Goal: Task Accomplishment & Management: Manage account settings

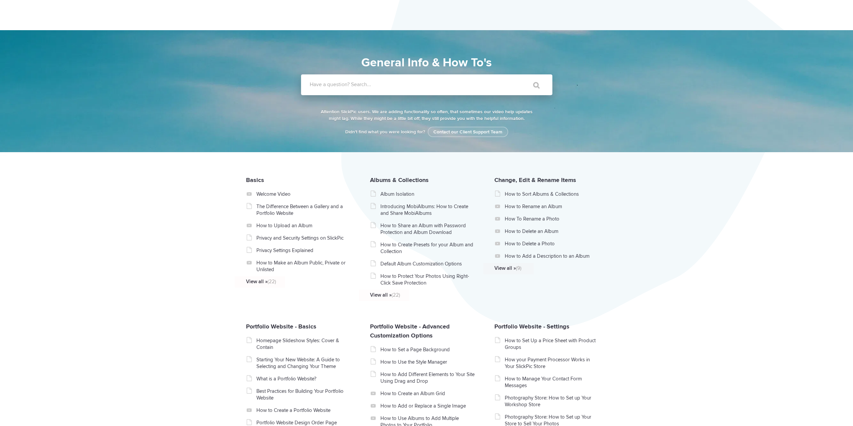
click at [401, 85] on label "Have a question? Search..." at bounding box center [435, 84] width 251 height 7
click at [401, 85] on input "Have a question? Search..." at bounding box center [413, 84] width 224 height 21
type input "hive"
click at [519, 77] on input "" at bounding box center [533, 85] width 28 height 16
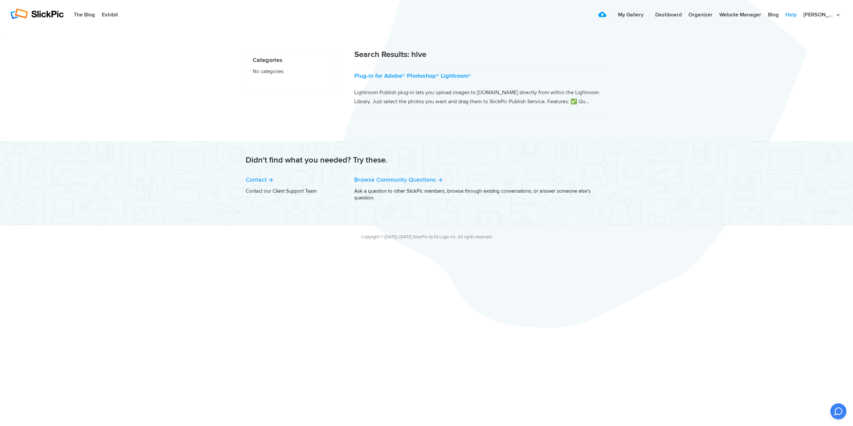
click at [800, 14] on link "Help" at bounding box center [791, 14] width 18 height 13
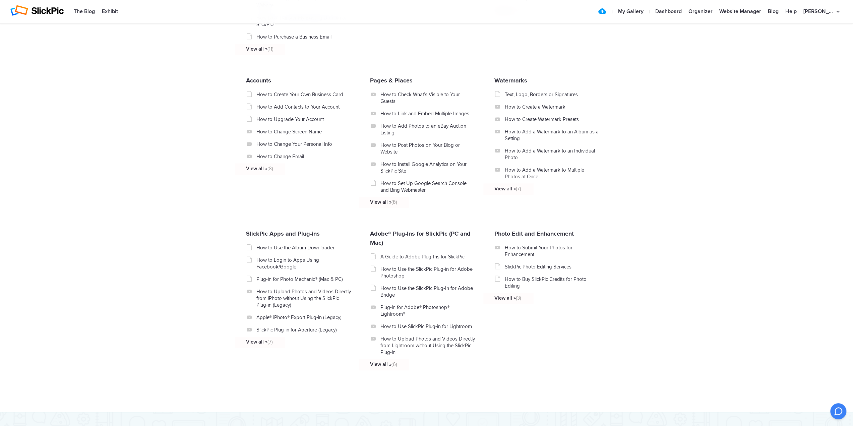
scroll to position [547, 0]
click at [261, 236] on link "SlickPic Apps and Plug-ins" at bounding box center [283, 231] width 74 height 7
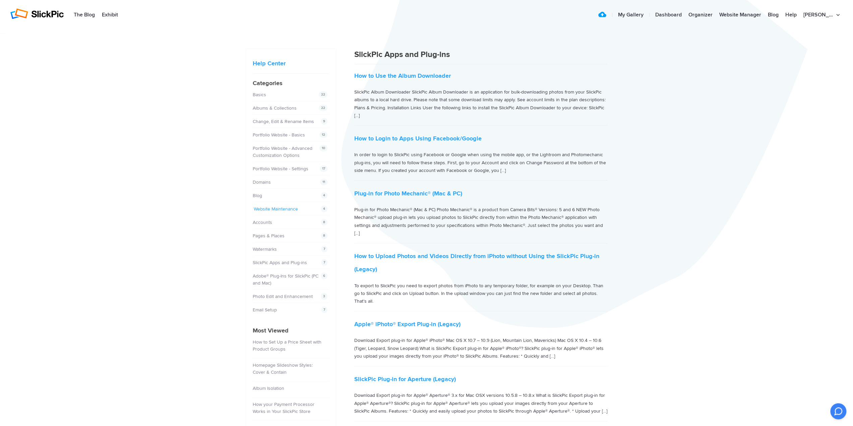
click at [279, 206] on link "Website Maintenance" at bounding box center [276, 209] width 44 height 6
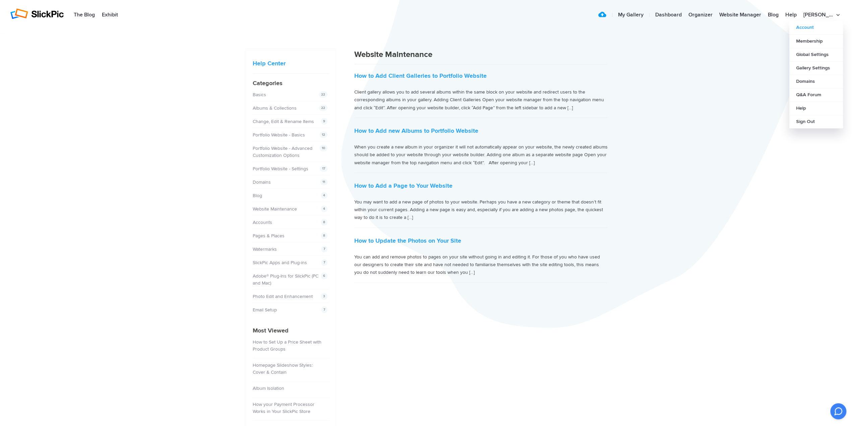
click at [808, 25] on link "Account" at bounding box center [816, 27] width 54 height 13
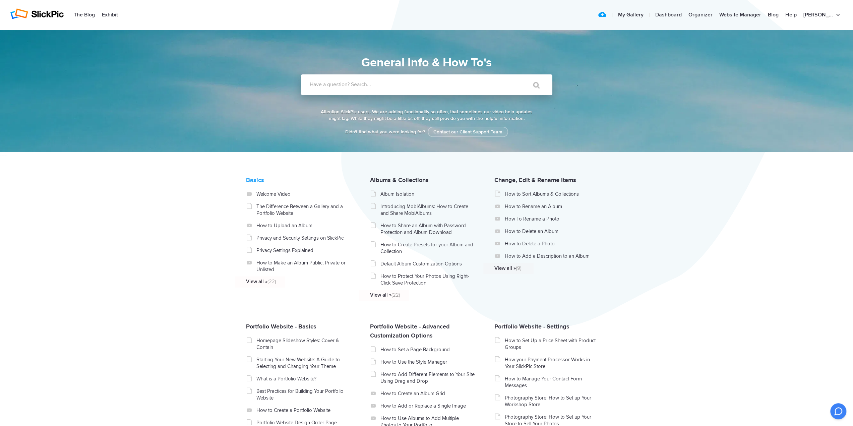
click at [263, 184] on link "Basics" at bounding box center [255, 179] width 18 height 7
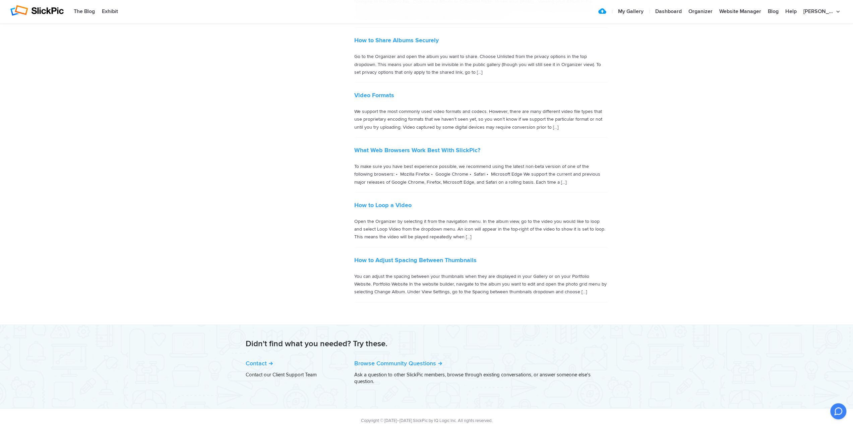
scroll to position [972, 0]
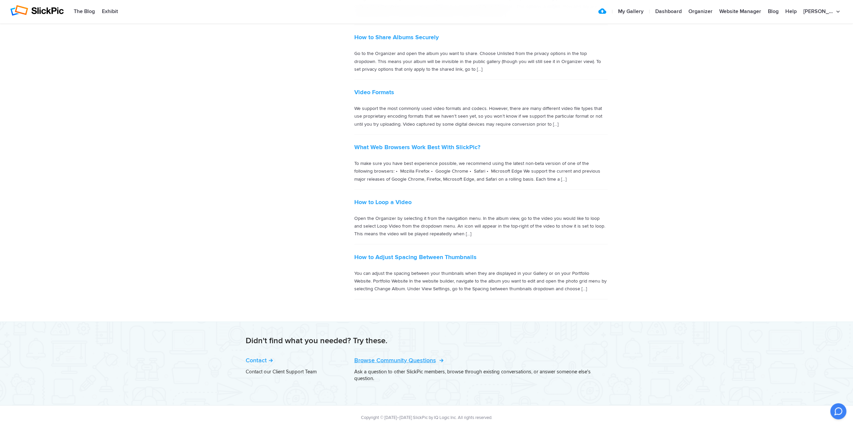
click at [403, 357] on link "Browse Community Questions" at bounding box center [398, 359] width 88 height 7
click at [81, 12] on link "The Blog" at bounding box center [84, 11] width 28 height 13
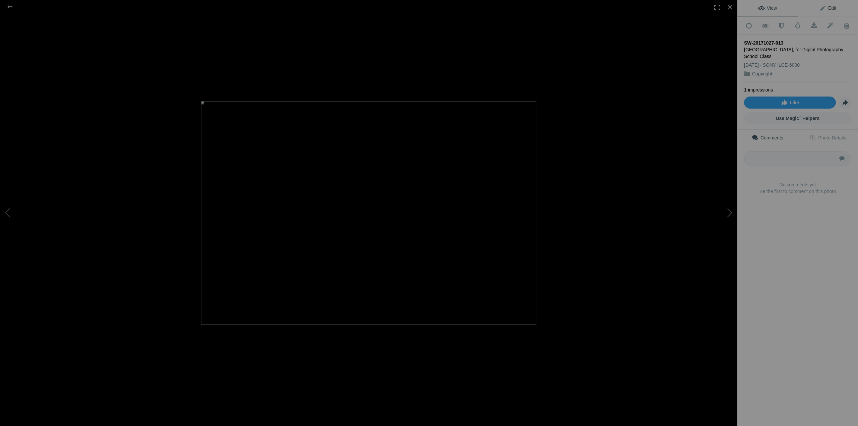
click at [824, 7] on span "Edit" at bounding box center [827, 7] width 17 height 5
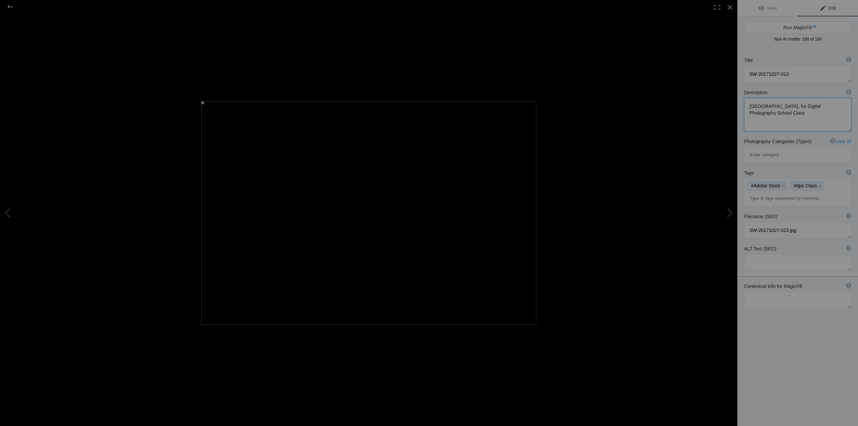
drag, startPoint x: 785, startPoint y: 105, endPoint x: 799, endPoint y: 134, distance: 31.8
click at [799, 134] on div "Description ? By adding more context around images, results can become much mor…" at bounding box center [797, 110] width 121 height 49
type textarea "Meadowlake Park, Round Rock, Texas"
click at [820, 183] on button "x" at bounding box center [819, 185] width 5 height 5
click at [783, 183] on button "x" at bounding box center [783, 185] width 5 height 5
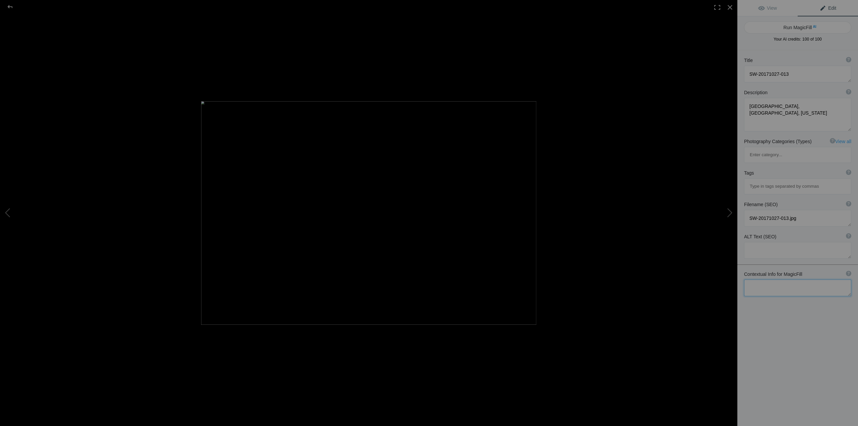
click at [801, 279] on textarea at bounding box center [797, 287] width 107 height 17
type textarea "T"
drag, startPoint x: 830, startPoint y: 106, endPoint x: 715, endPoint y: 106, distance: 114.9
click at [715, 106] on div "SW-20171027-013 View Edit Run MagicFill AI Your AI credits: 100 of 100 You have…" at bounding box center [429, 213] width 858 height 426
click at [794, 279] on textarea at bounding box center [797, 287] width 107 height 17
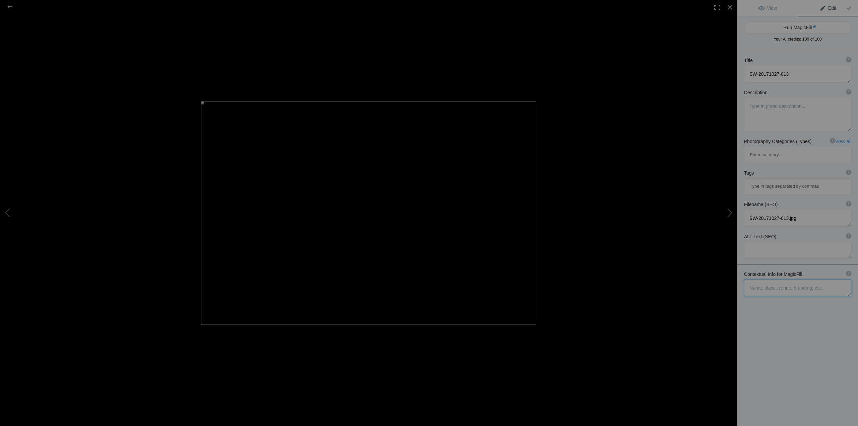
paste textarea "Meadowlake Park, Round Rock, Texas"
type textarea "Meadowlake Park, Round Rock, Texas"
click at [816, 26] on button "Run MagicFill AI" at bounding box center [797, 27] width 107 height 12
type textarea "Charming Birdhouse at Meadowlake Park, Round Rock, Texas"
type textarea "This captivating image features a rustic birdhouse standing tall amidst the vib…"
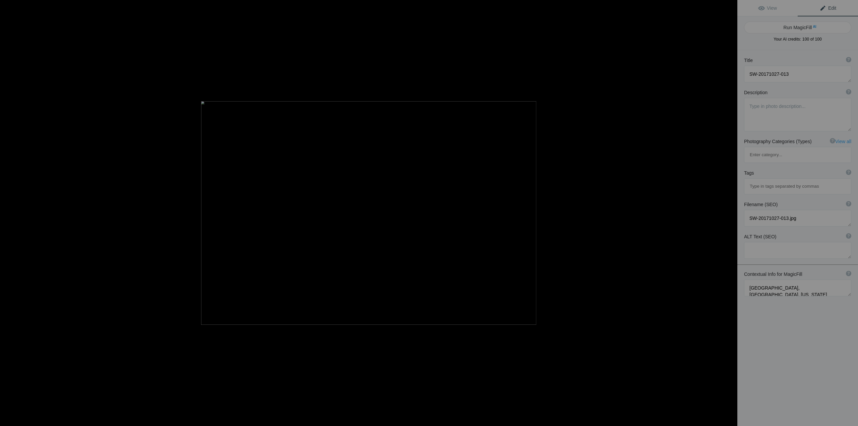
type textarea "charming-birdhouse-meadowlake-park-round-rock-texas.jpg"
type textarea "Rustic birdhouse surrounded by trees at Meadowlake Park in Round Rock, Texas."
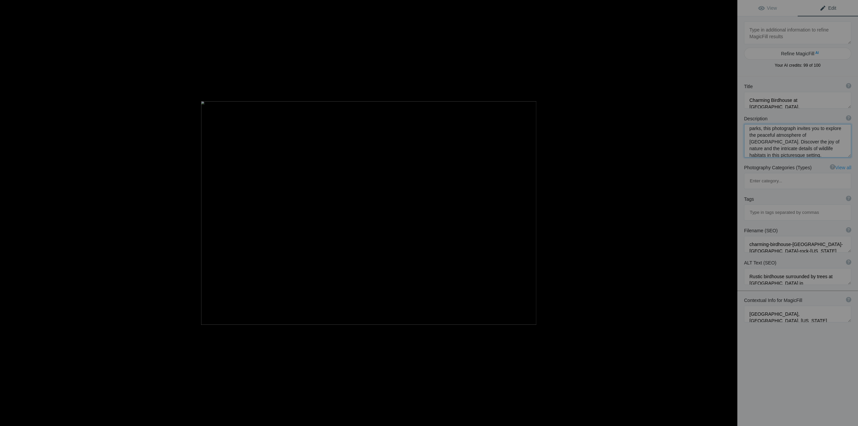
scroll to position [83, 0]
click at [816, 206] on input at bounding box center [797, 212] width 100 height 12
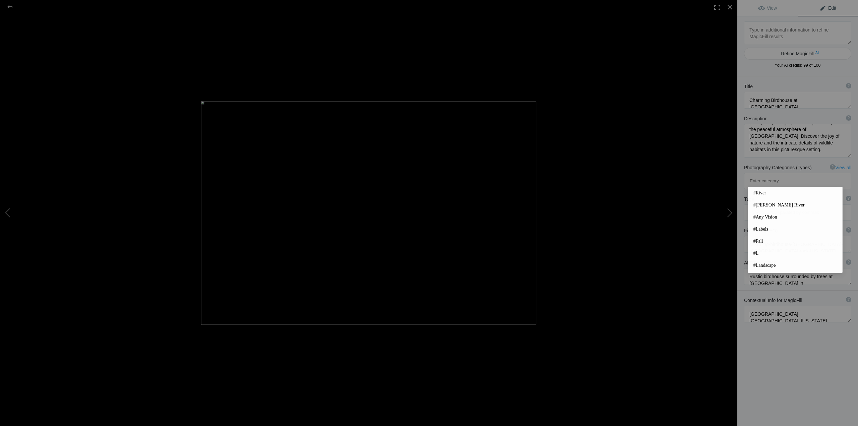
click at [796, 365] on div "Title ? Photo title is one of the highest used Search Engine ranking criteria a…" at bounding box center [797, 289] width 121 height 426
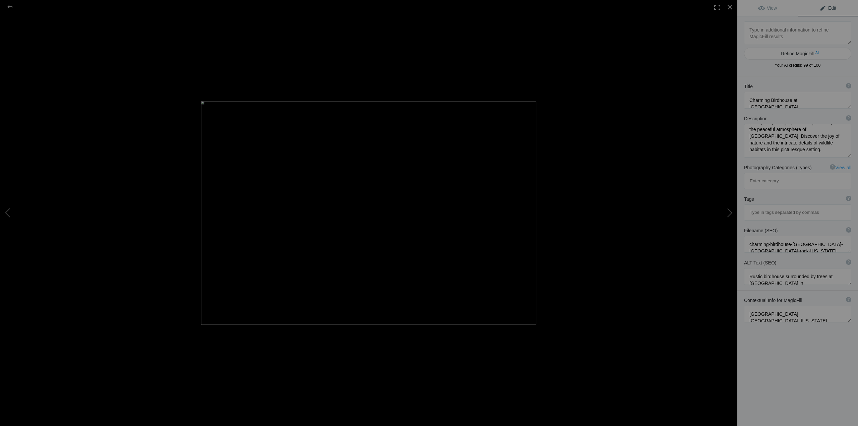
click at [811, 224] on div "Filename (SEO) ? Choose a clear, descriptive filename that accurately represent…" at bounding box center [797, 240] width 121 height 32
drag, startPoint x: 770, startPoint y: 211, endPoint x: 718, endPoint y: 211, distance: 52.6
click at [718, 211] on div "SW-20171027-013 View Edit Refine MagicFill AI Your AI credits: 99 of 100 You ha…" at bounding box center [429, 213] width 858 height 426
click at [763, 236] on textarea at bounding box center [797, 244] width 107 height 17
drag, startPoint x: 771, startPoint y: 212, endPoint x: 744, endPoint y: 204, distance: 28.0
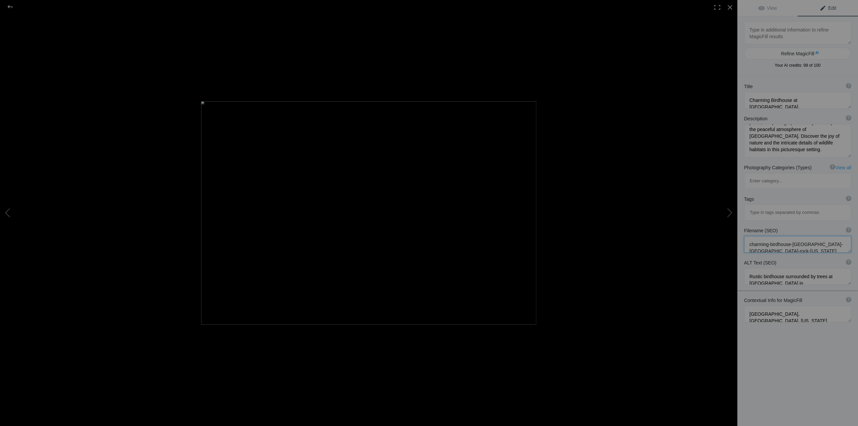
click at [744, 236] on div at bounding box center [797, 244] width 107 height 17
drag, startPoint x: 809, startPoint y: 212, endPoint x: 772, endPoint y: 210, distance: 37.6
click at [772, 236] on textarea at bounding box center [797, 247] width 107 height 23
type textarea "birdhouse-round-rock-texas.jpg"
click at [799, 341] on div "Title ? Photo title is one of the highest used Search Engine ranking criteria a…" at bounding box center [797, 289] width 121 height 426
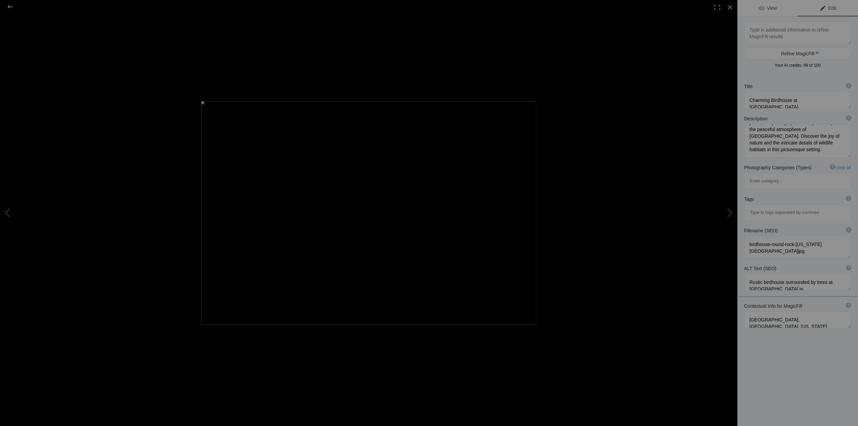
click at [763, 7] on span "View" at bounding box center [767, 7] width 19 height 5
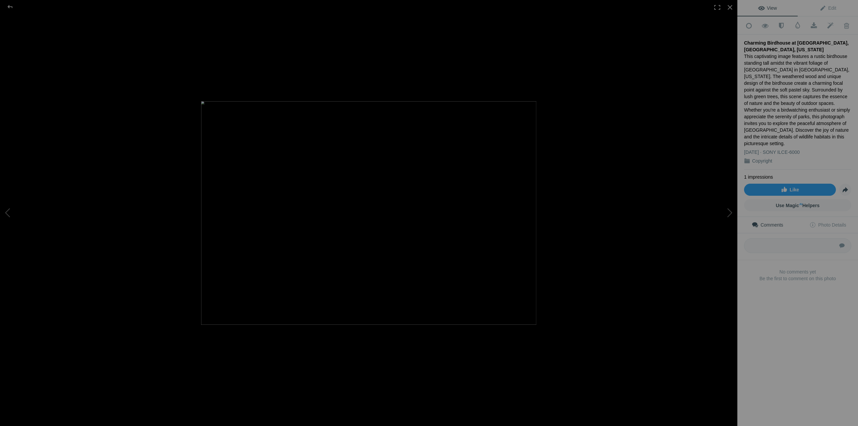
click at [760, 158] on link "Copyright" at bounding box center [762, 160] width 20 height 5
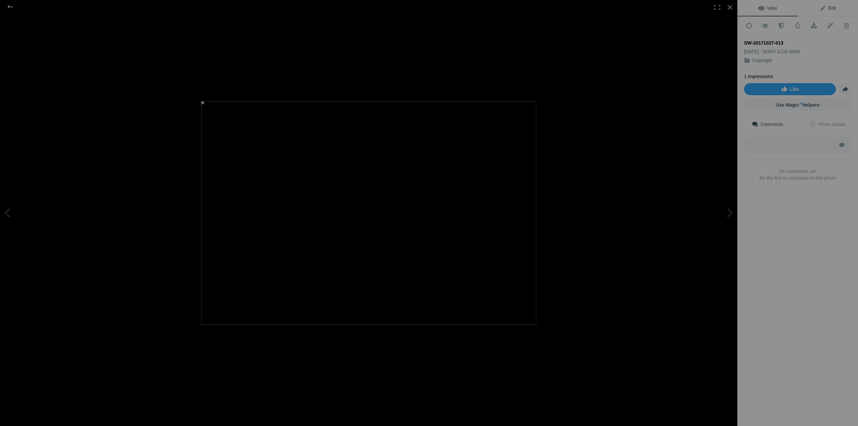
click at [830, 9] on span "Edit" at bounding box center [827, 7] width 17 height 5
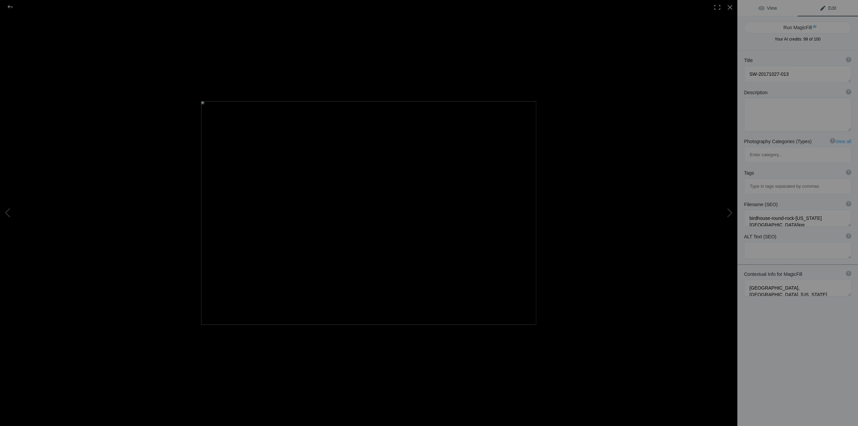
click at [769, 8] on span "View" at bounding box center [767, 7] width 19 height 5
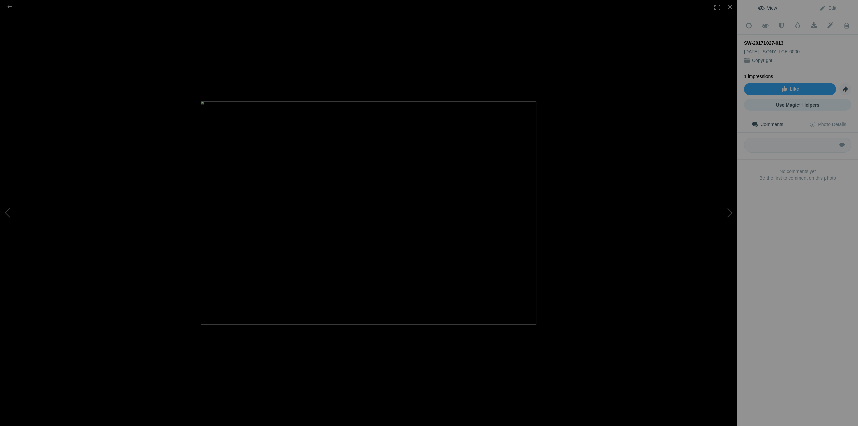
click at [819, 102] on link "Use Magic AI Helpers" at bounding box center [797, 105] width 107 height 12
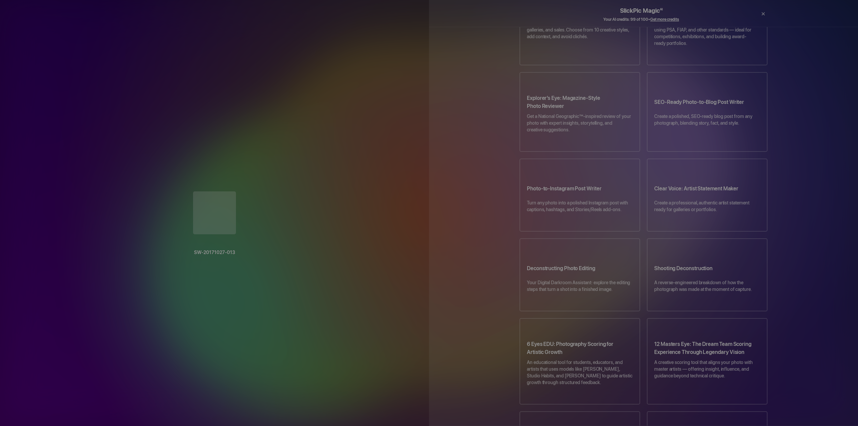
scroll to position [233, 0]
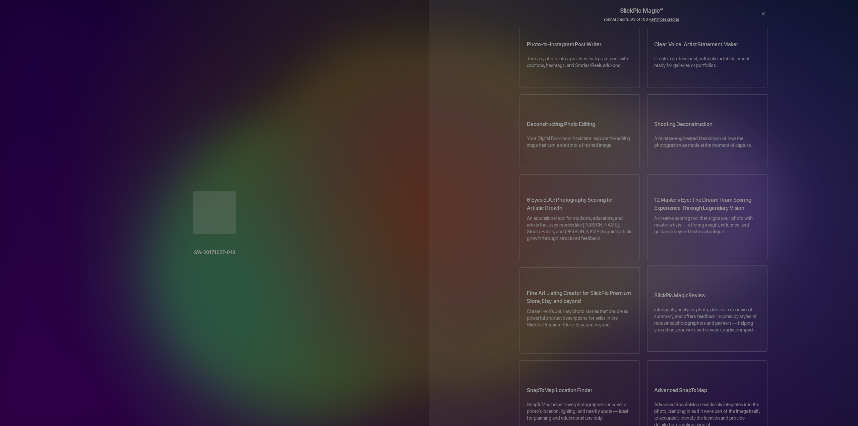
click at [721, 306] on p "Intelligently analyzes photo, delivers a clear visual summary, and offers feedb…" at bounding box center [707, 323] width 106 height 34
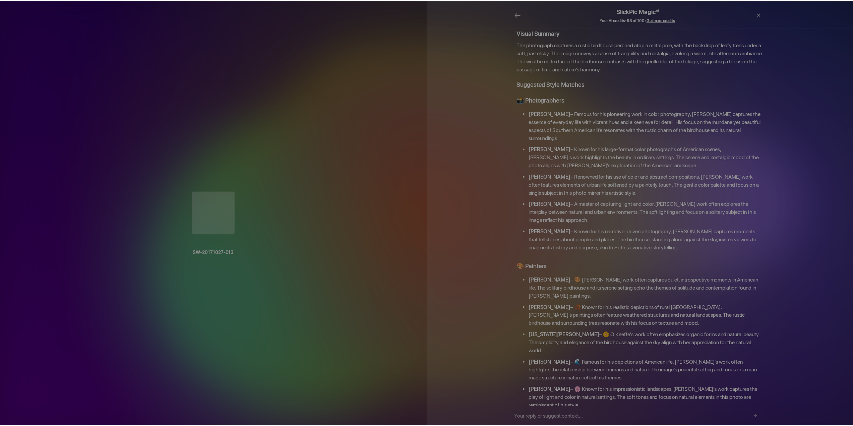
scroll to position [110, 0]
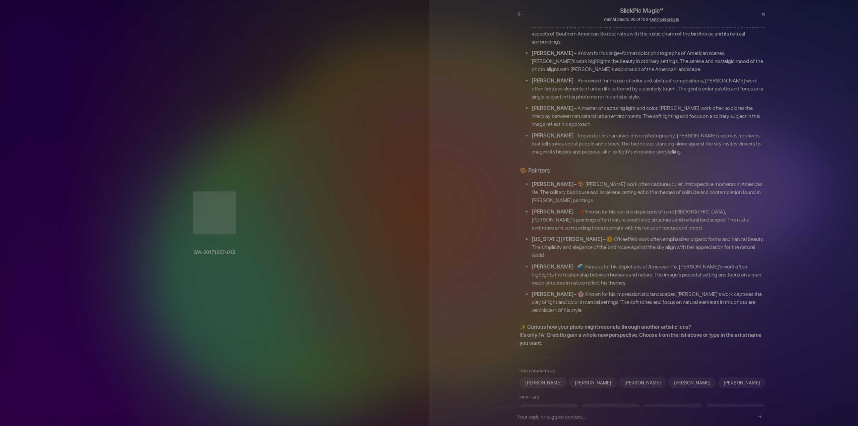
click at [764, 14] on div "×" at bounding box center [763, 13] width 20 height 13
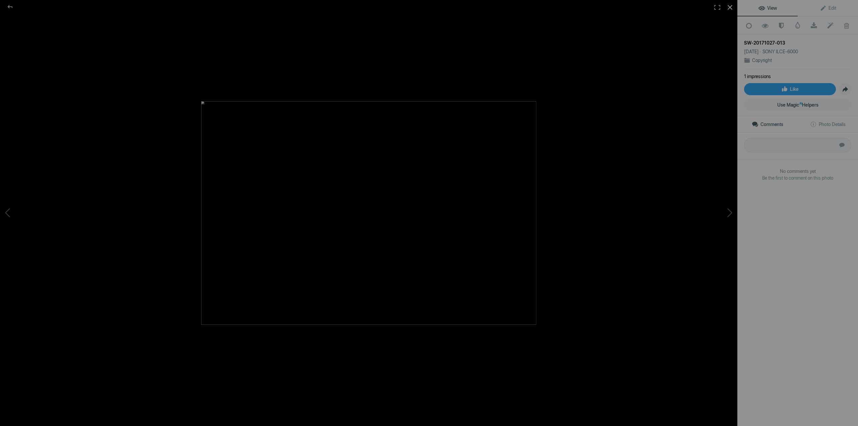
click at [731, 6] on div at bounding box center [729, 7] width 15 height 15
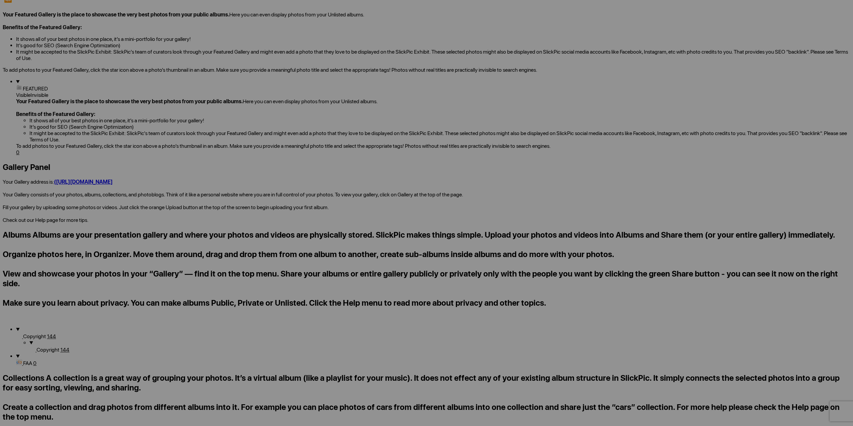
scroll to position [0, 0]
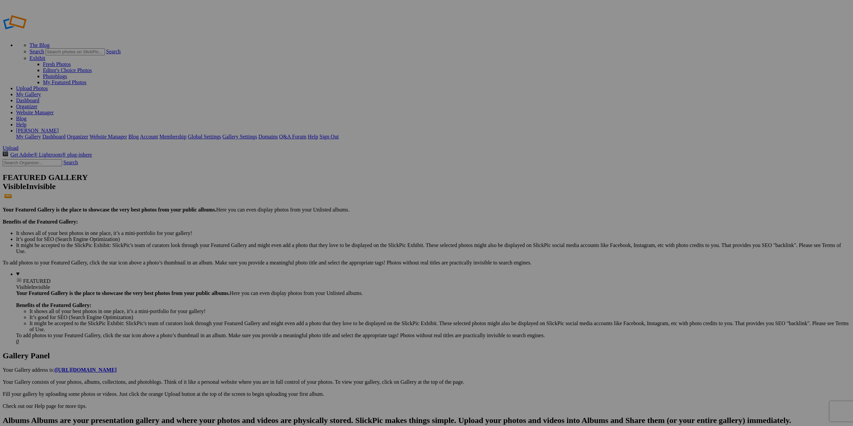
type input "Copyright"
